Goal: Task Accomplishment & Management: Complete application form

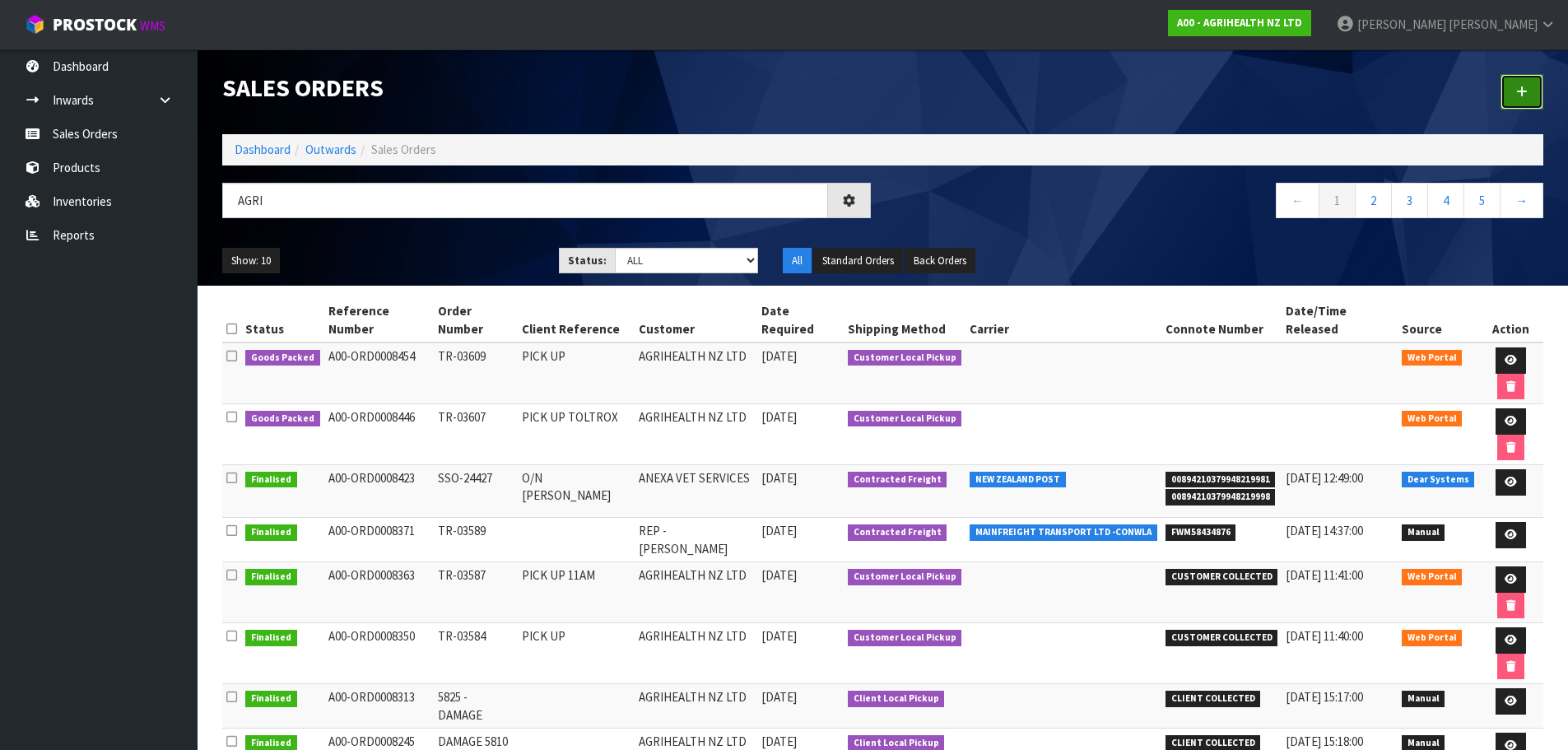
click at [1533, 84] on link at bounding box center [1521, 92] width 43 height 35
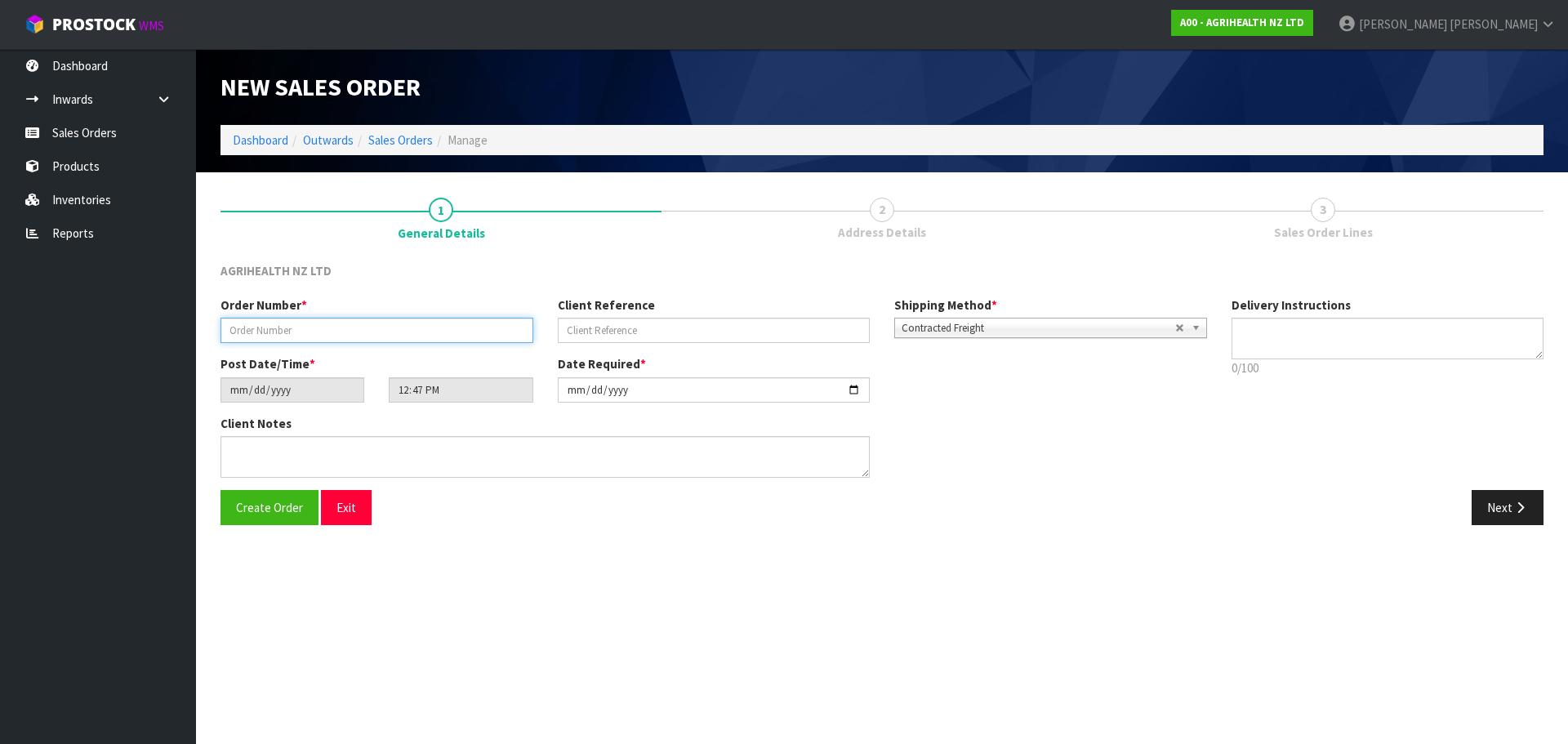
click at [398, 337] on input "text" at bounding box center [376, 330] width 312 height 26
type input "TR-03611"
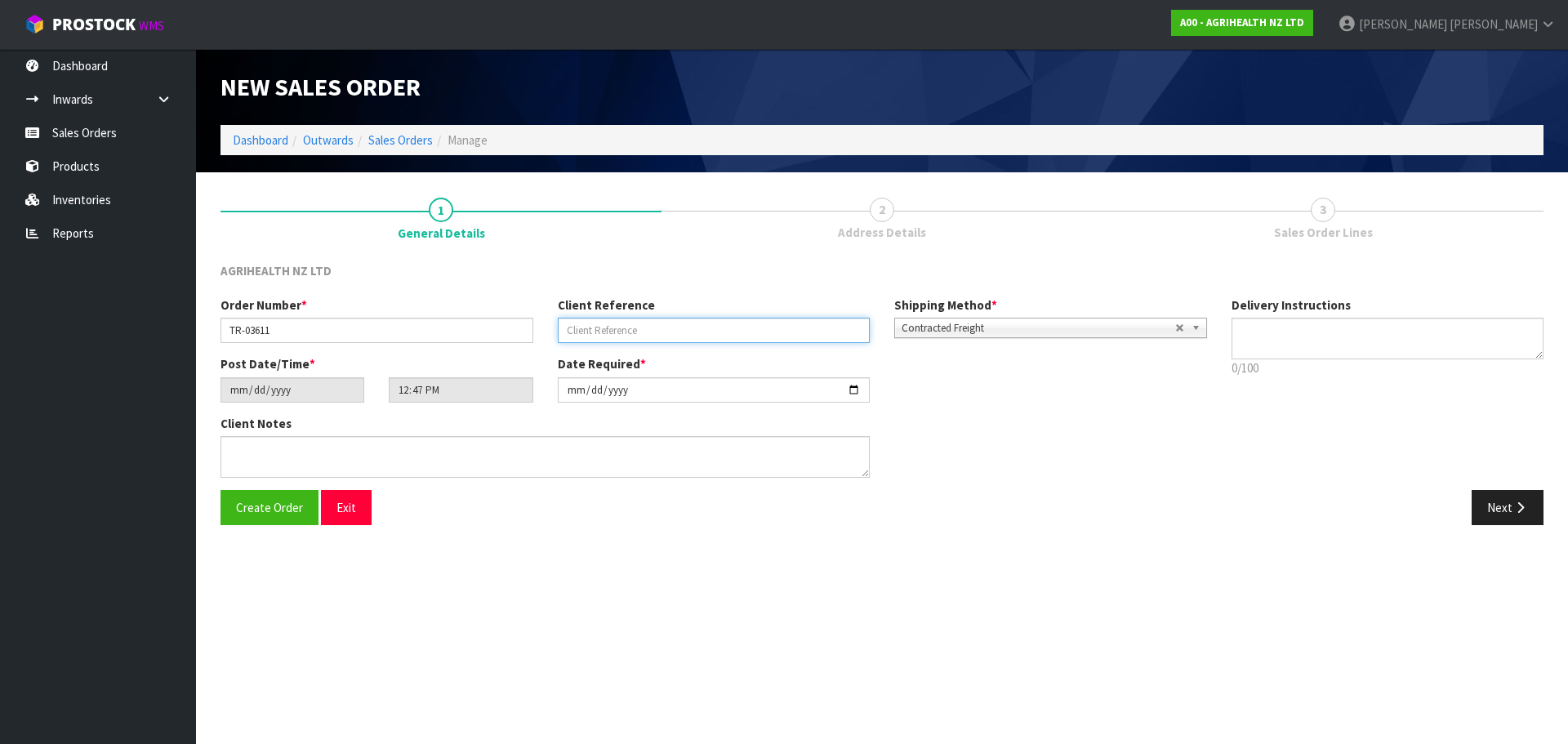
click at [726, 324] on input "text" at bounding box center [714, 330] width 312 height 26
type input "CHCH TRANSFER"
click at [905, 329] on span "Contracted Freight" at bounding box center [1038, 328] width 273 height 20
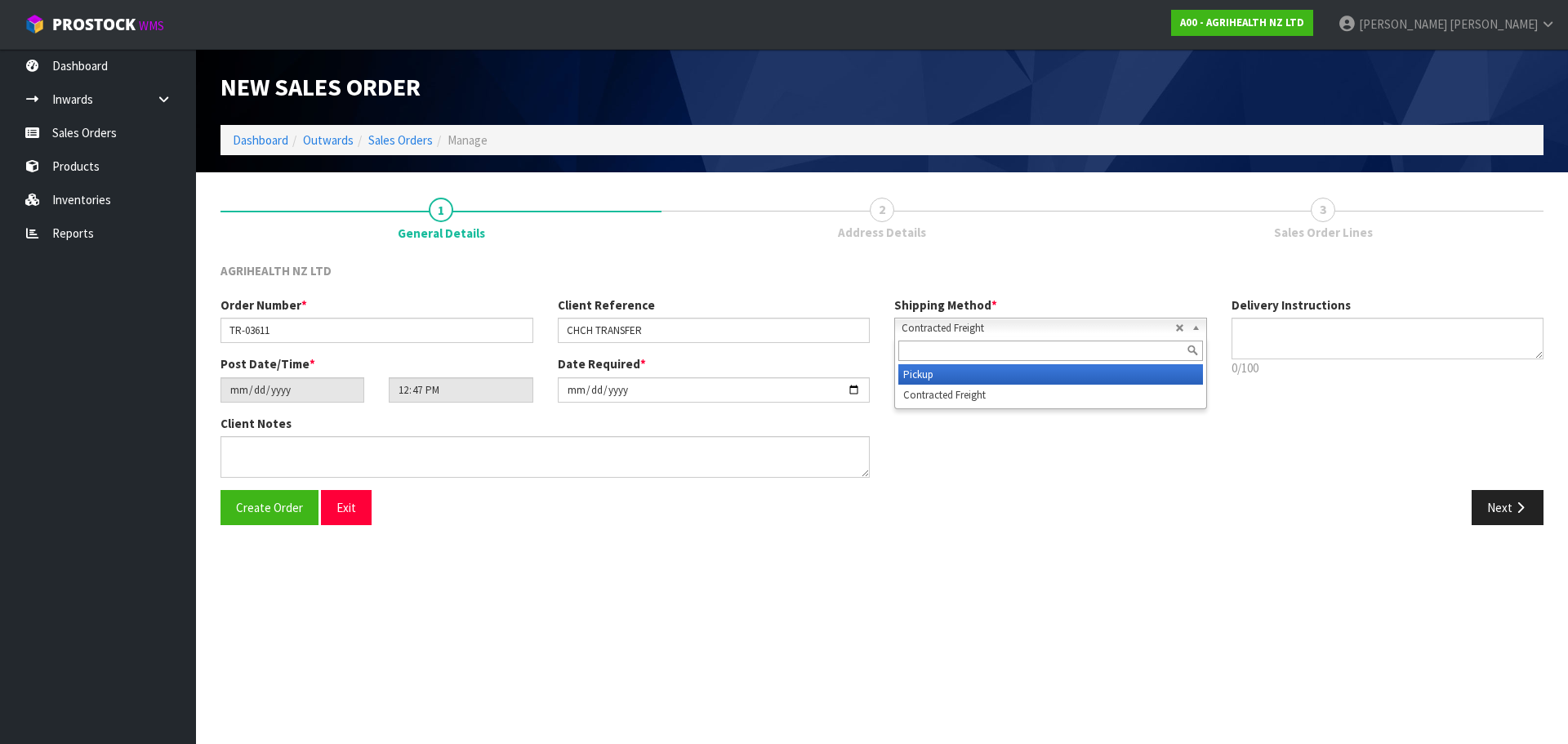
click at [927, 378] on li "Pickup" at bounding box center [1051, 374] width 305 height 21
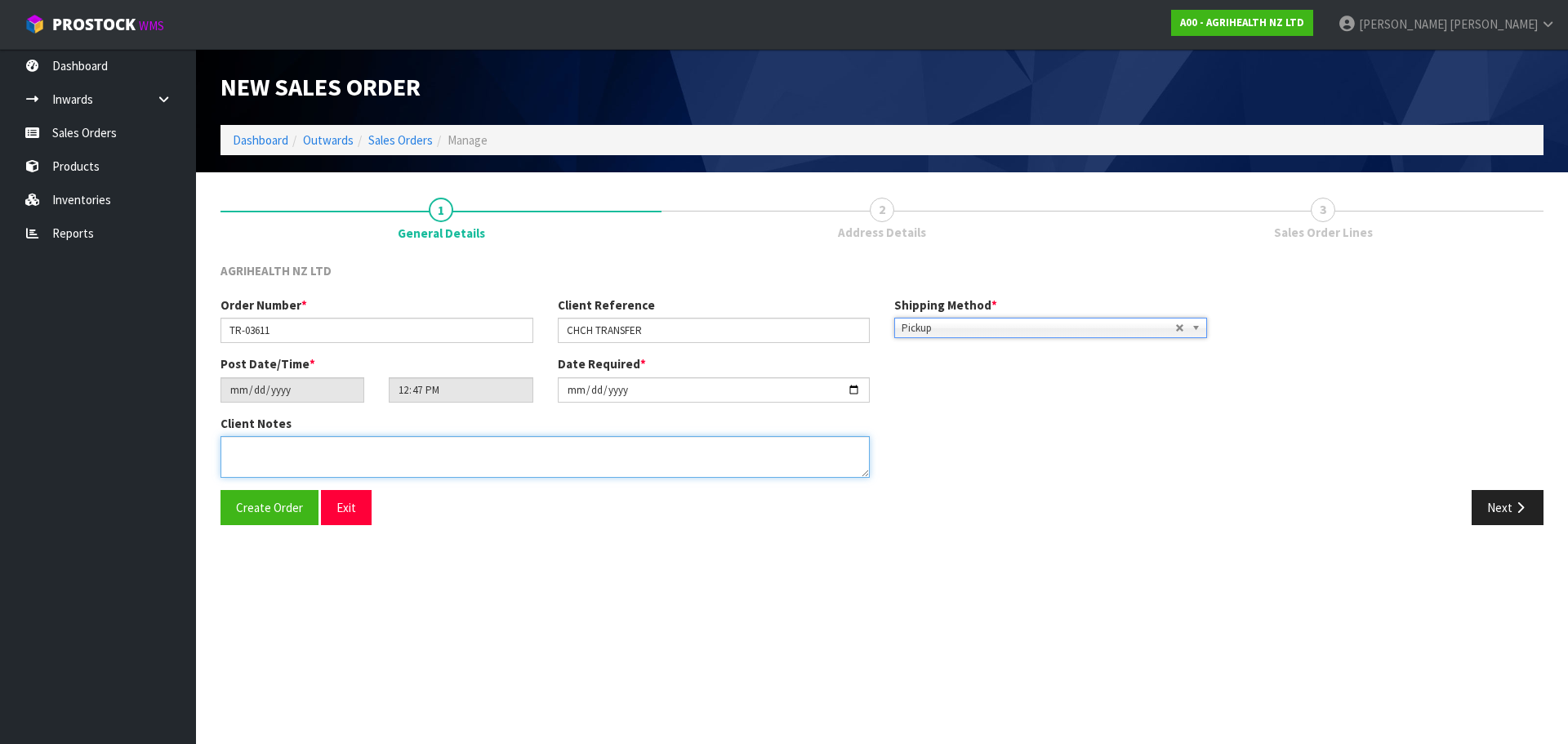
click at [656, 454] on textarea at bounding box center [544, 457] width 649 height 41
type textarea "OPZEELAND TO PICK UP"
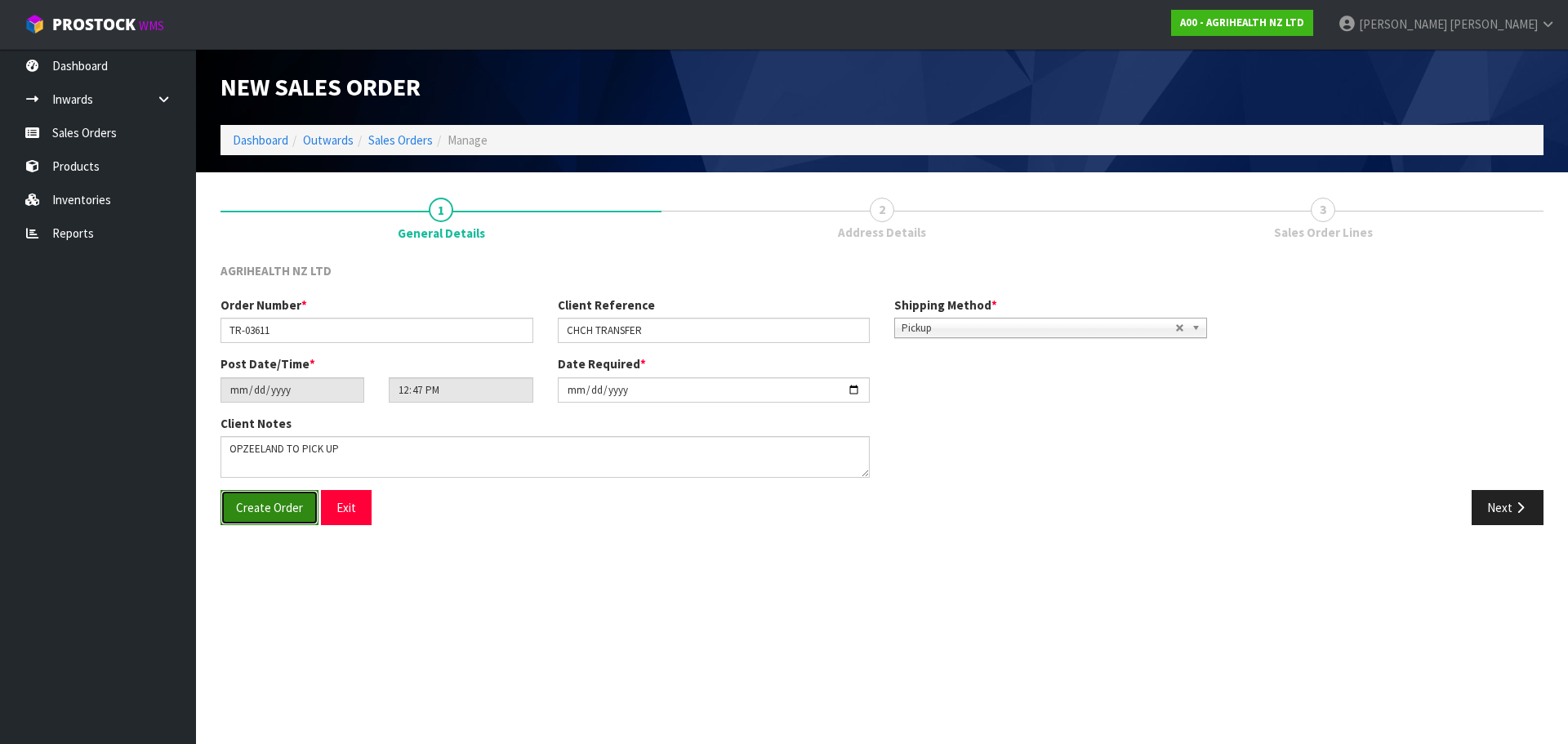
click at [298, 508] on span "Create Order" at bounding box center [269, 507] width 67 height 16
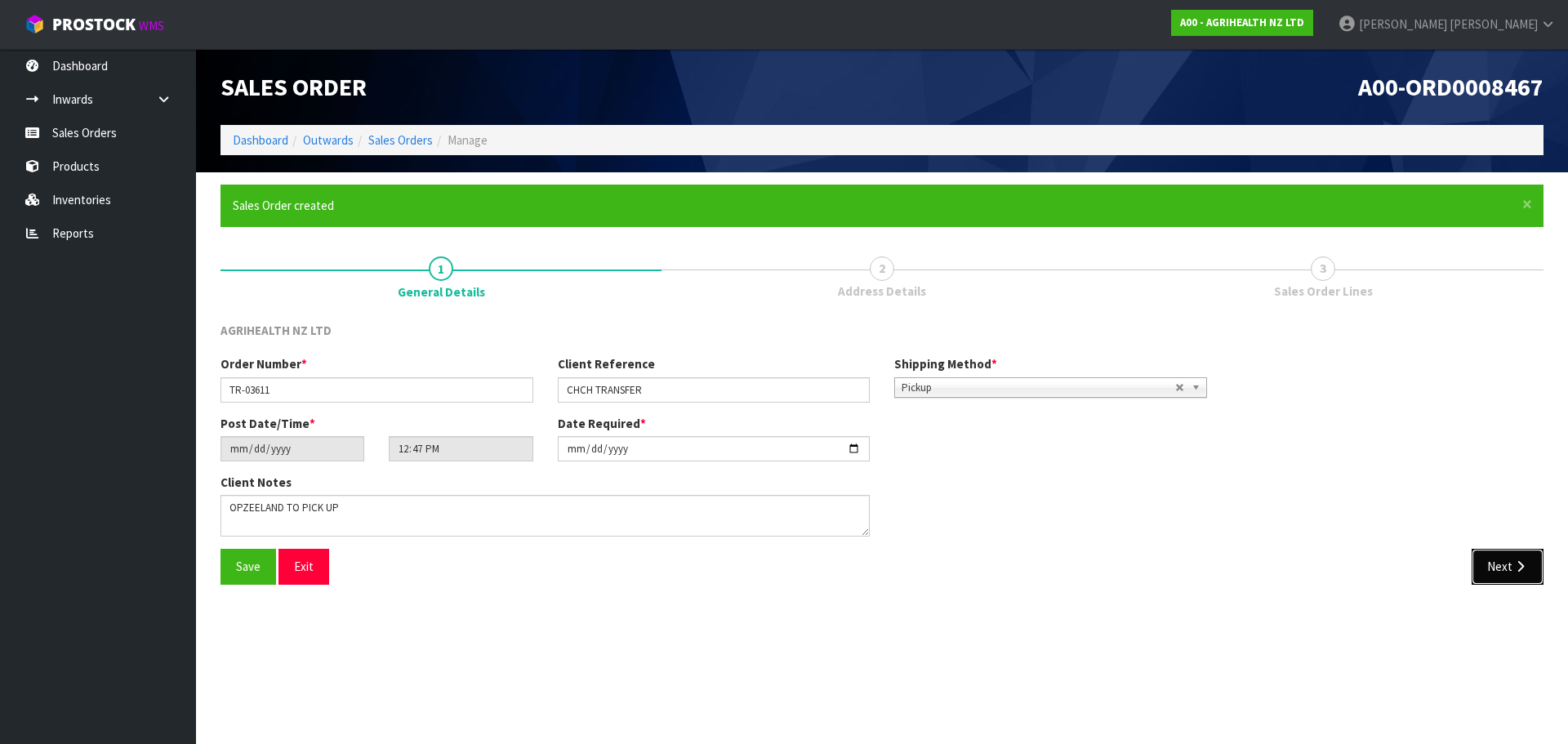
click at [1516, 578] on button "Next" at bounding box center [1507, 566] width 72 height 35
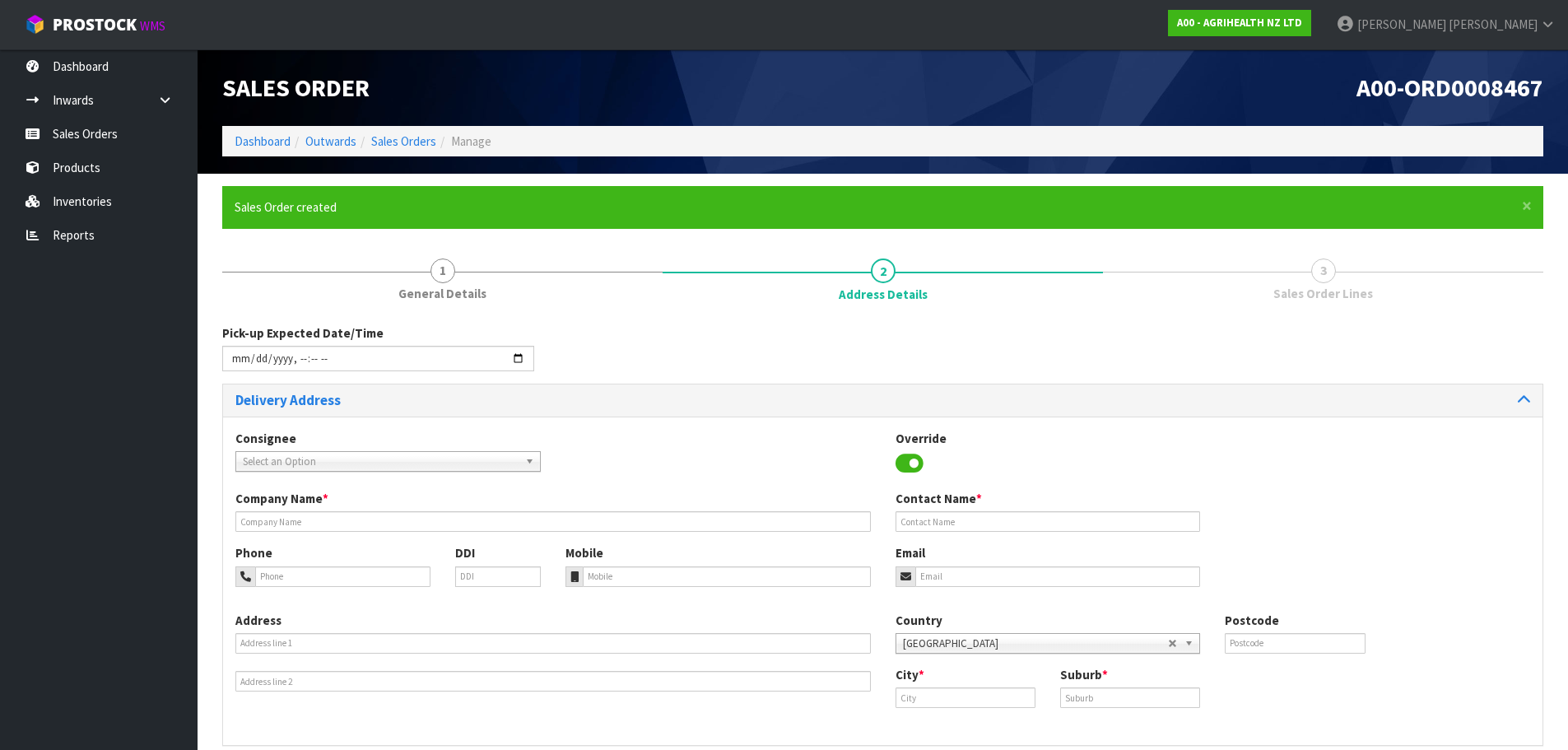
click at [343, 463] on span "Select an Option" at bounding box center [381, 462] width 276 height 20
type input "opz"
click at [346, 511] on li "OPZ EELCHC - OPZEELAND [GEOGRAPHIC_DATA]" at bounding box center [388, 508] width 297 height 21
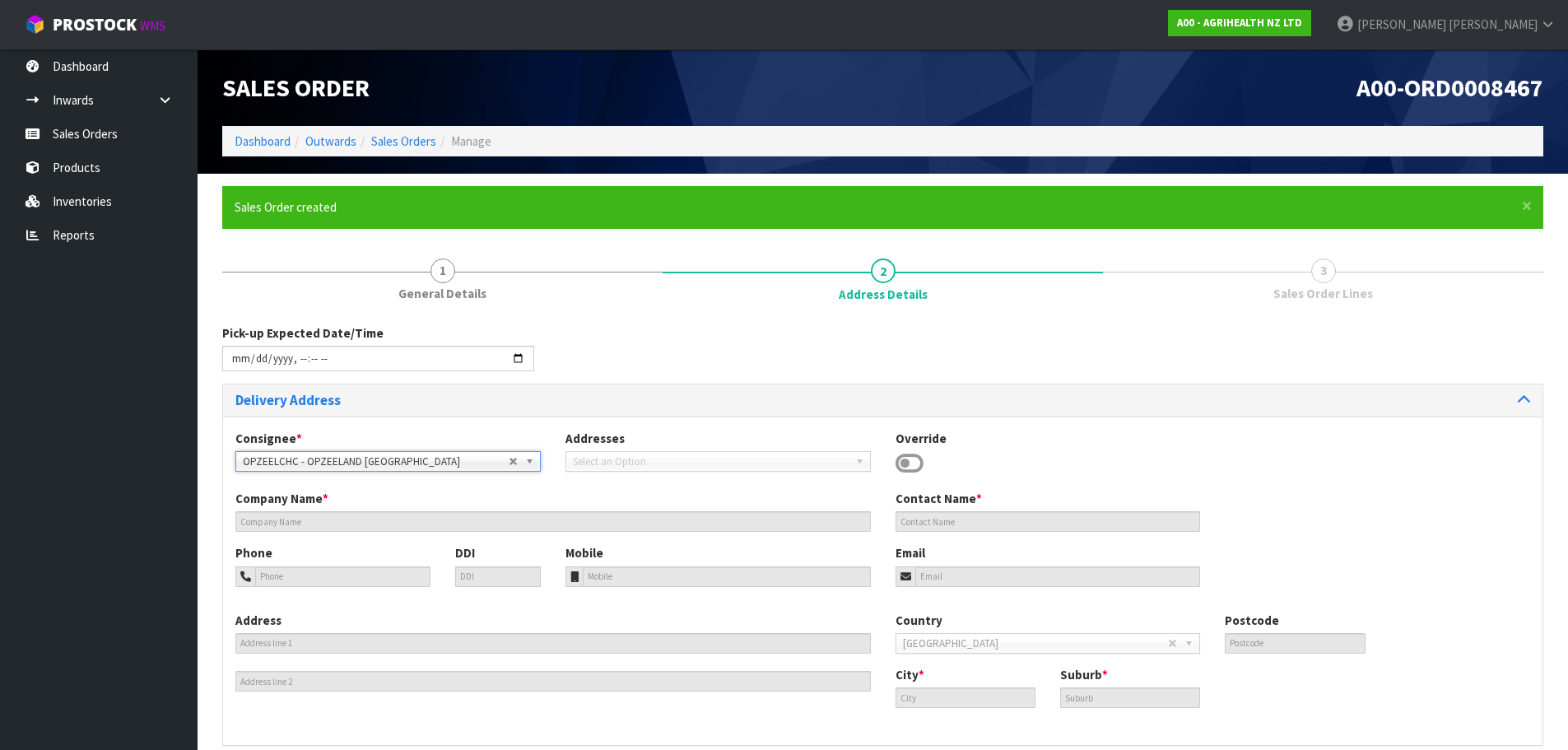
type input "OPZEELAND [GEOGRAPHIC_DATA]"
type input "[STREET_ADDRESS]"
type input "8042"
type input "[GEOGRAPHIC_DATA]"
type input "HORNBY SOUTH"
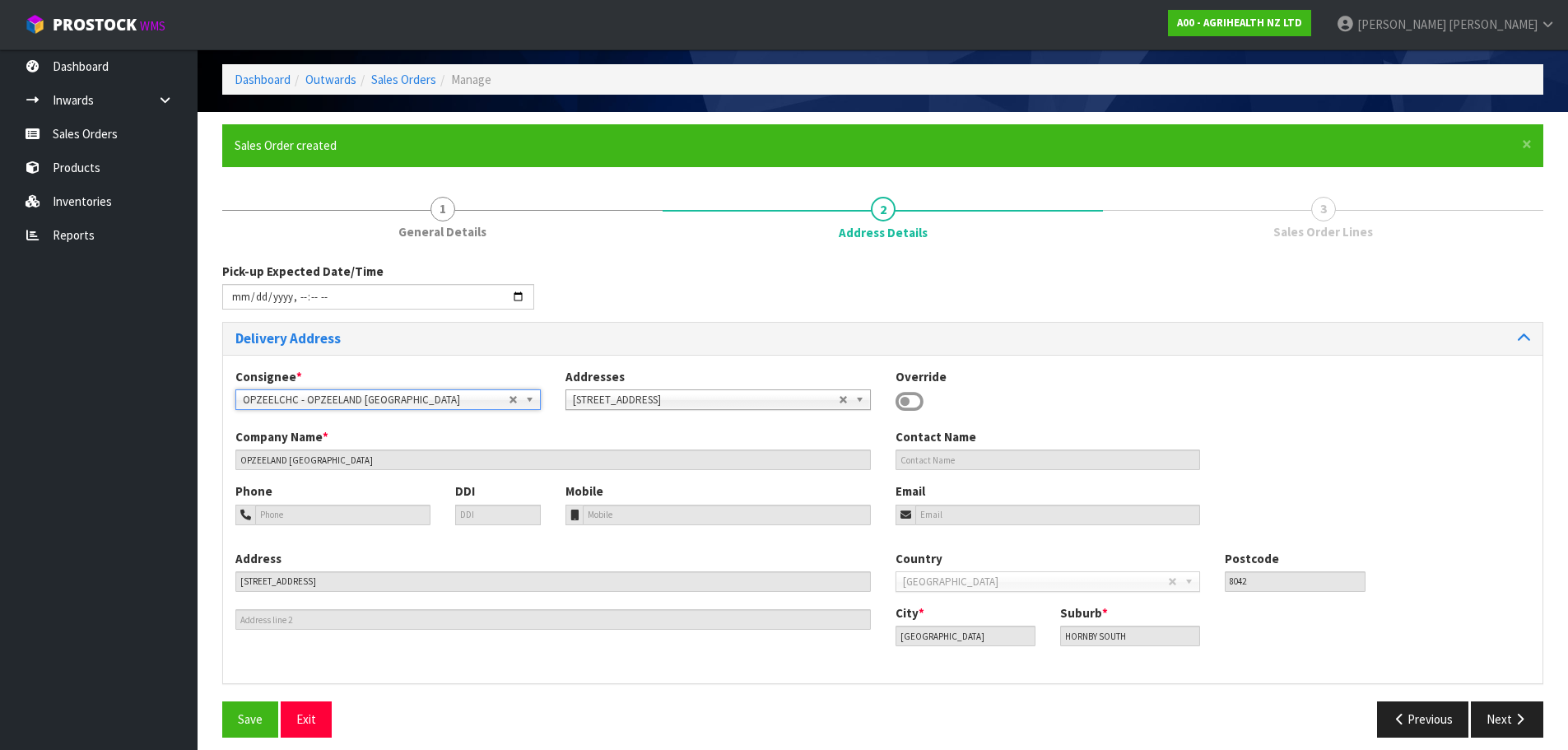
scroll to position [74, 0]
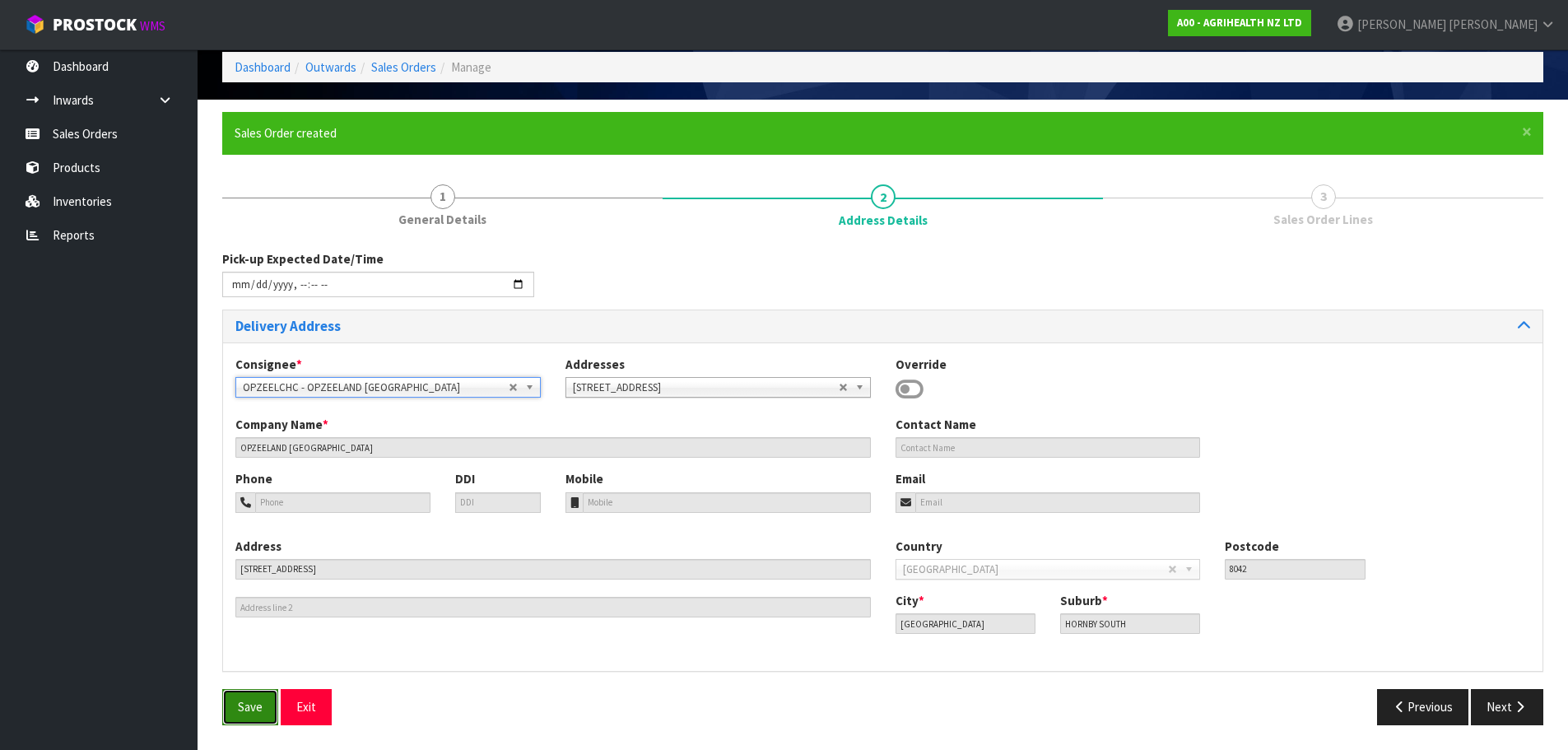
click at [234, 697] on button "Save" at bounding box center [250, 707] width 56 height 35
click at [1518, 705] on icon "button" at bounding box center [1520, 706] width 16 height 13
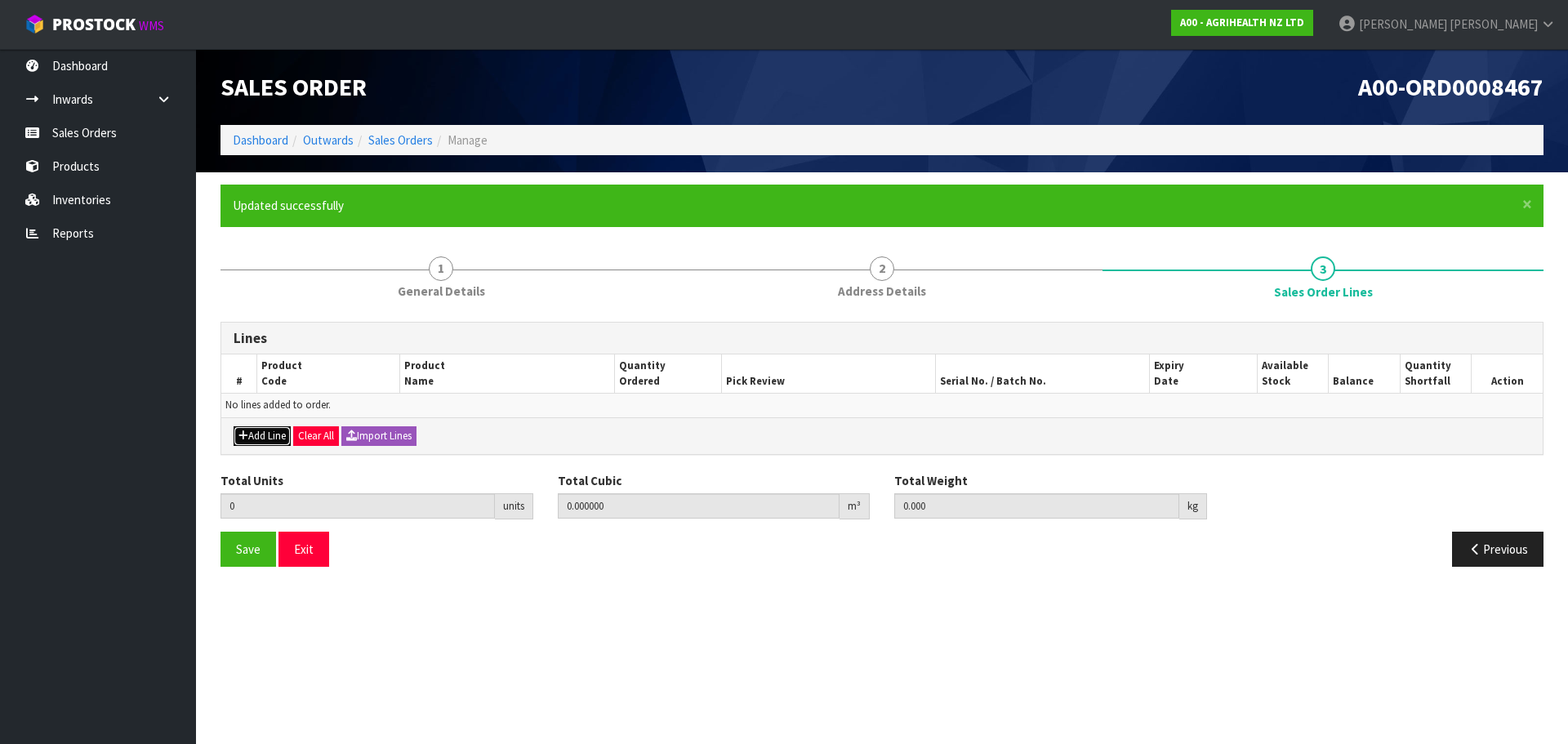
click at [266, 435] on button "Add Line" at bounding box center [262, 436] width 57 height 20
type input "0"
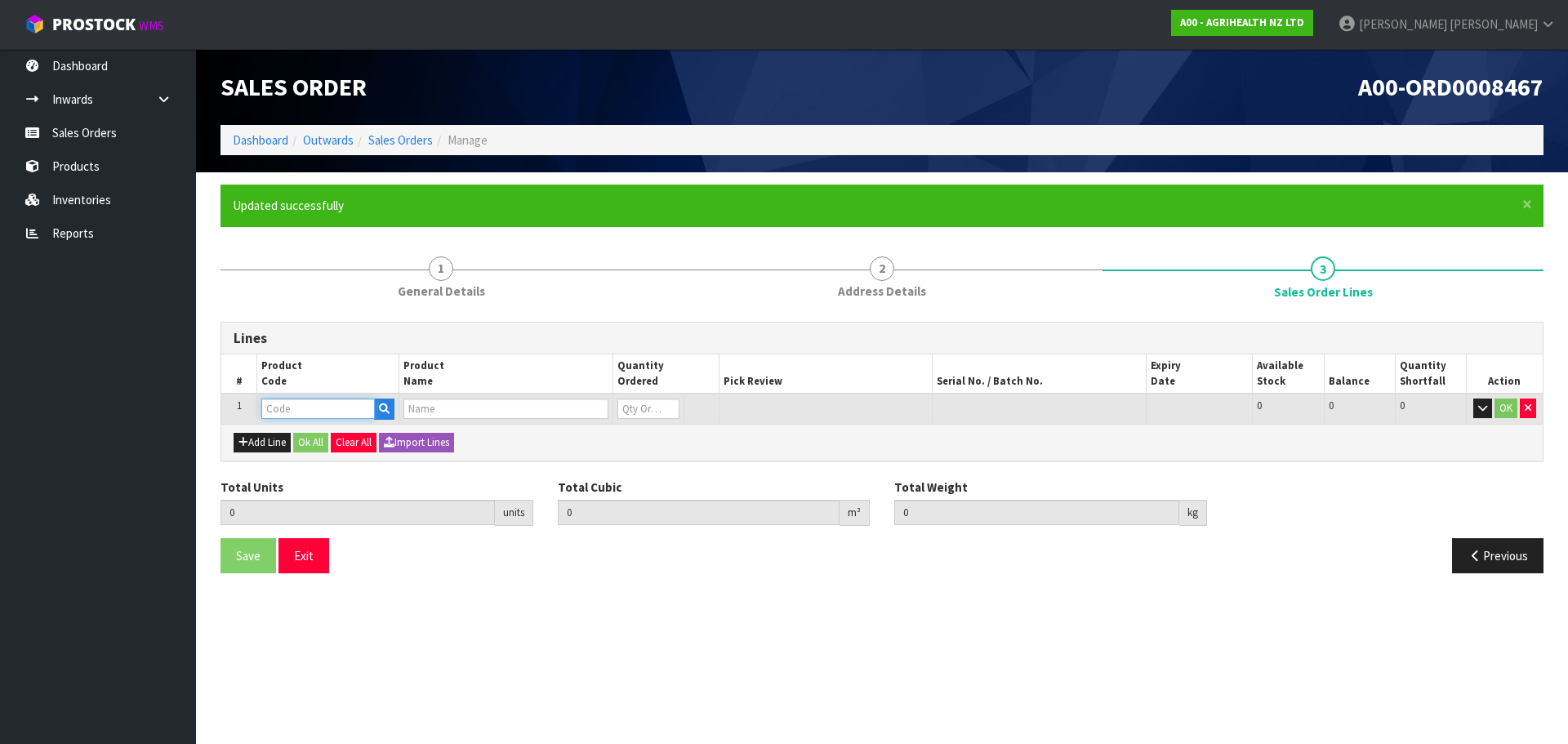
click at [332, 410] on input "text" at bounding box center [317, 408] width 114 height 21
type input "2400"
type input "0.000000"
type input "0.000"
type input "SACOX 120 MICROGRANULATE 25KG"
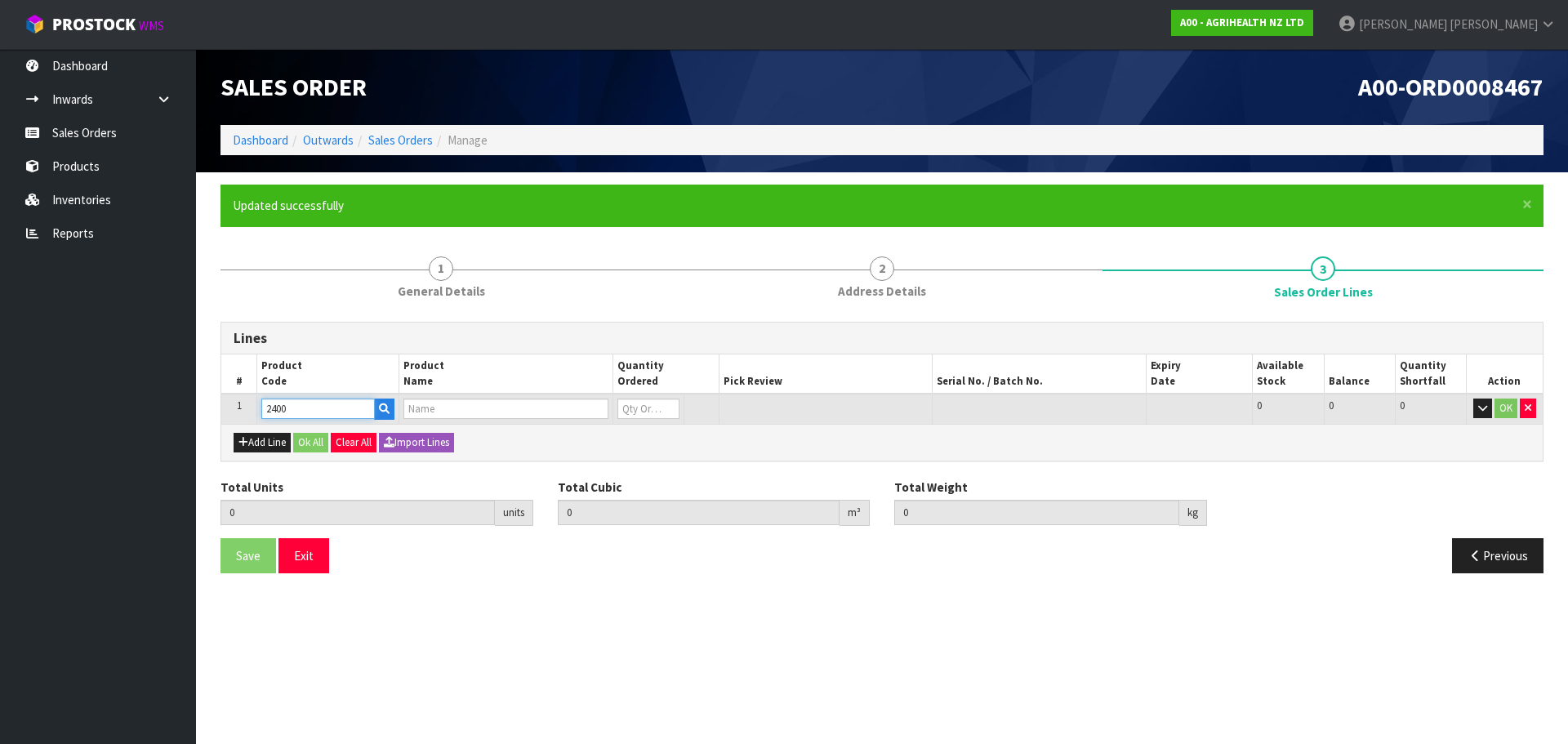
type input "0"
type input "2400"
type input "5"
type input "0.24"
type input "131.25"
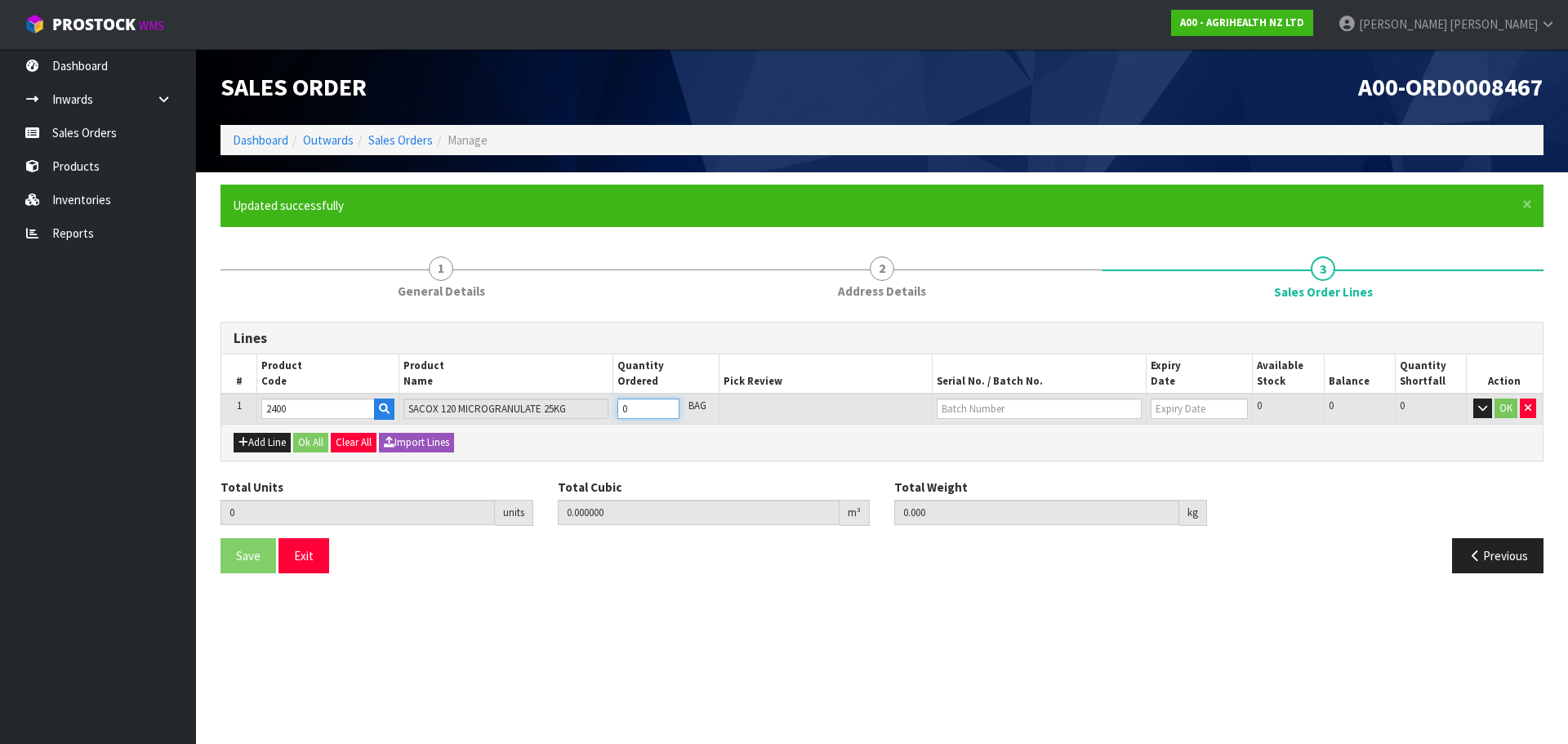
type input "5"
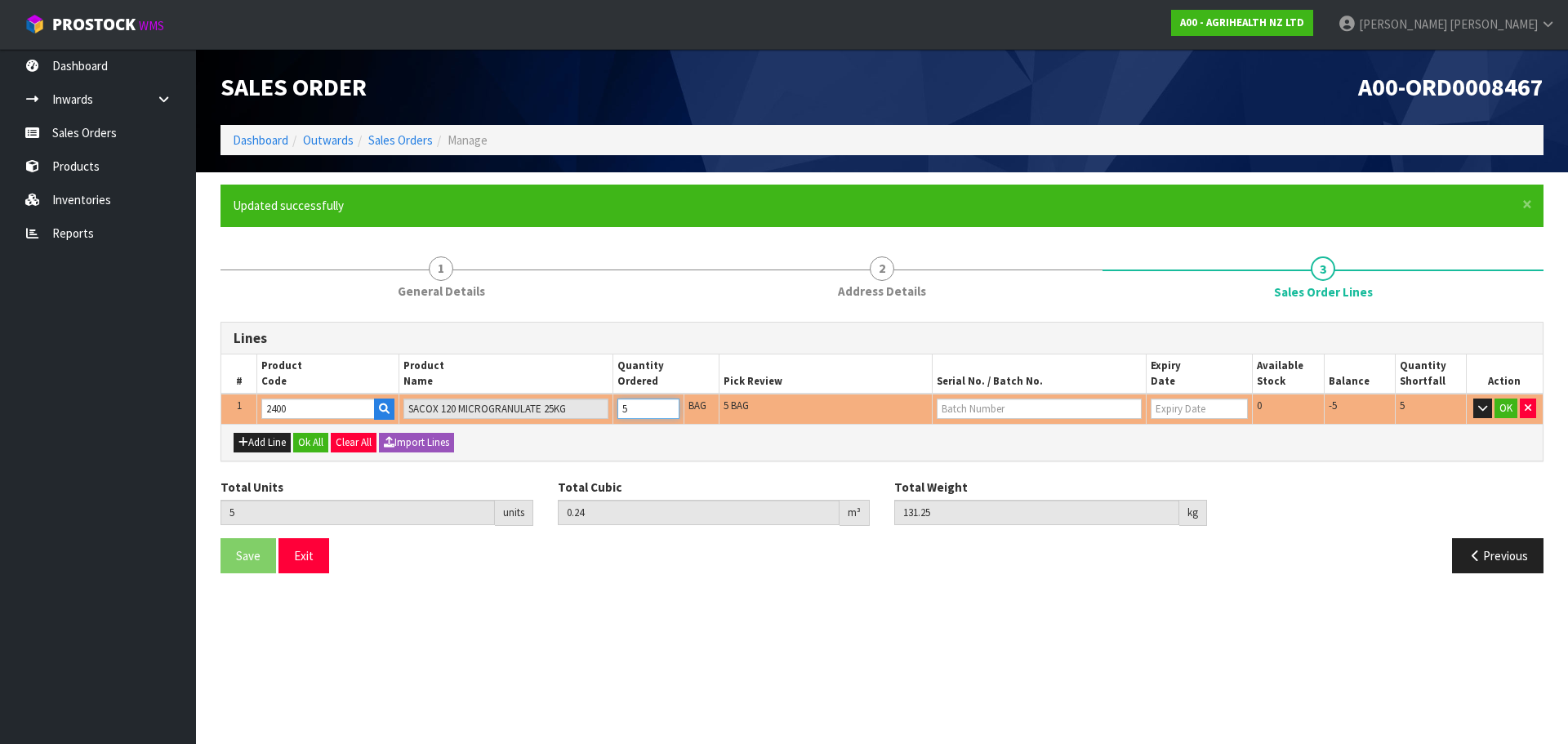
type input "50"
type input "1.95936"
type input "1300"
type input "50"
click at [313, 441] on button "Ok All" at bounding box center [311, 442] width 35 height 20
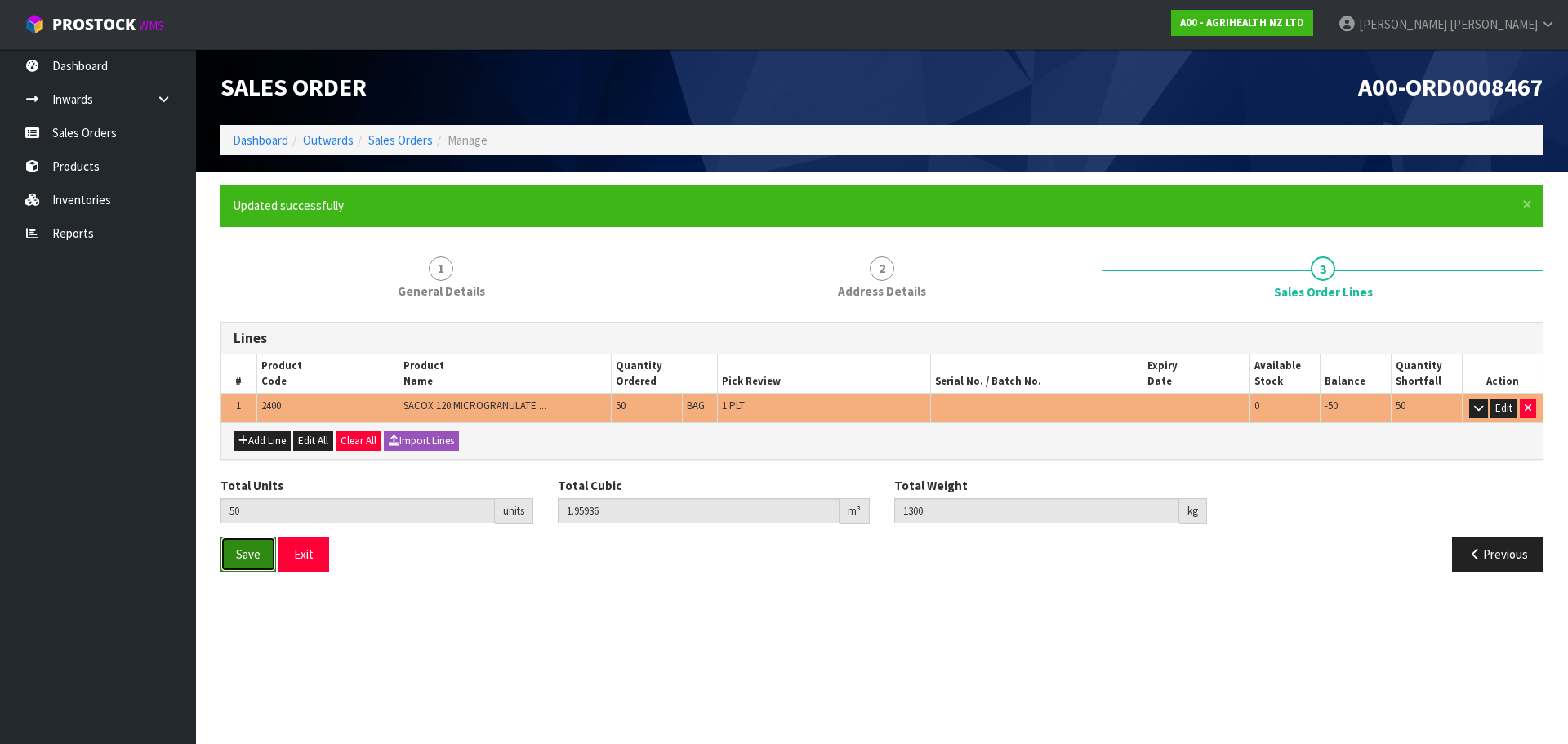
click at [255, 562] on button "Save" at bounding box center [248, 553] width 56 height 35
click at [409, 139] on link "Sales Orders" at bounding box center [400, 140] width 65 height 16
